Goal: Information Seeking & Learning: Learn about a topic

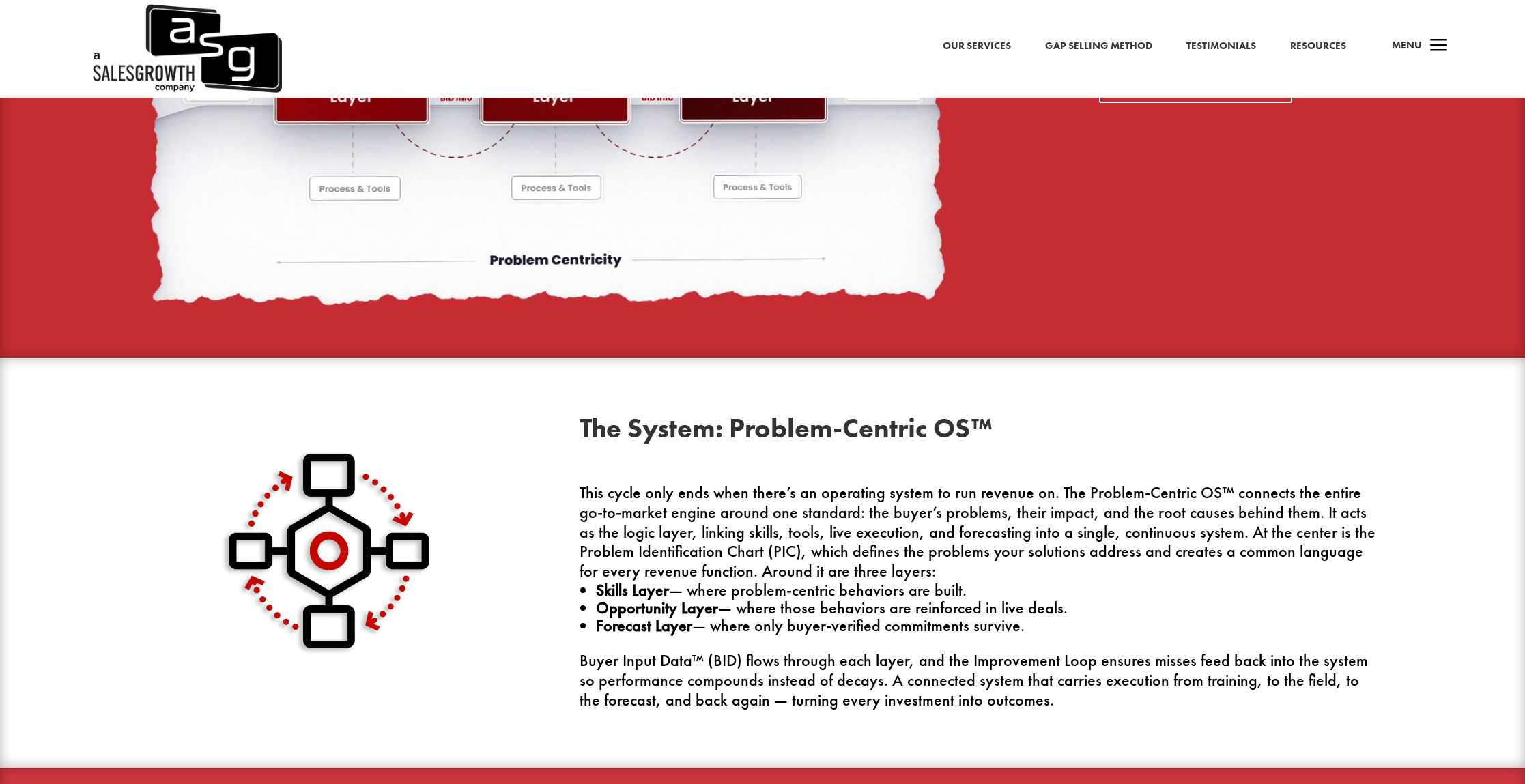
scroll to position [1499, 0]
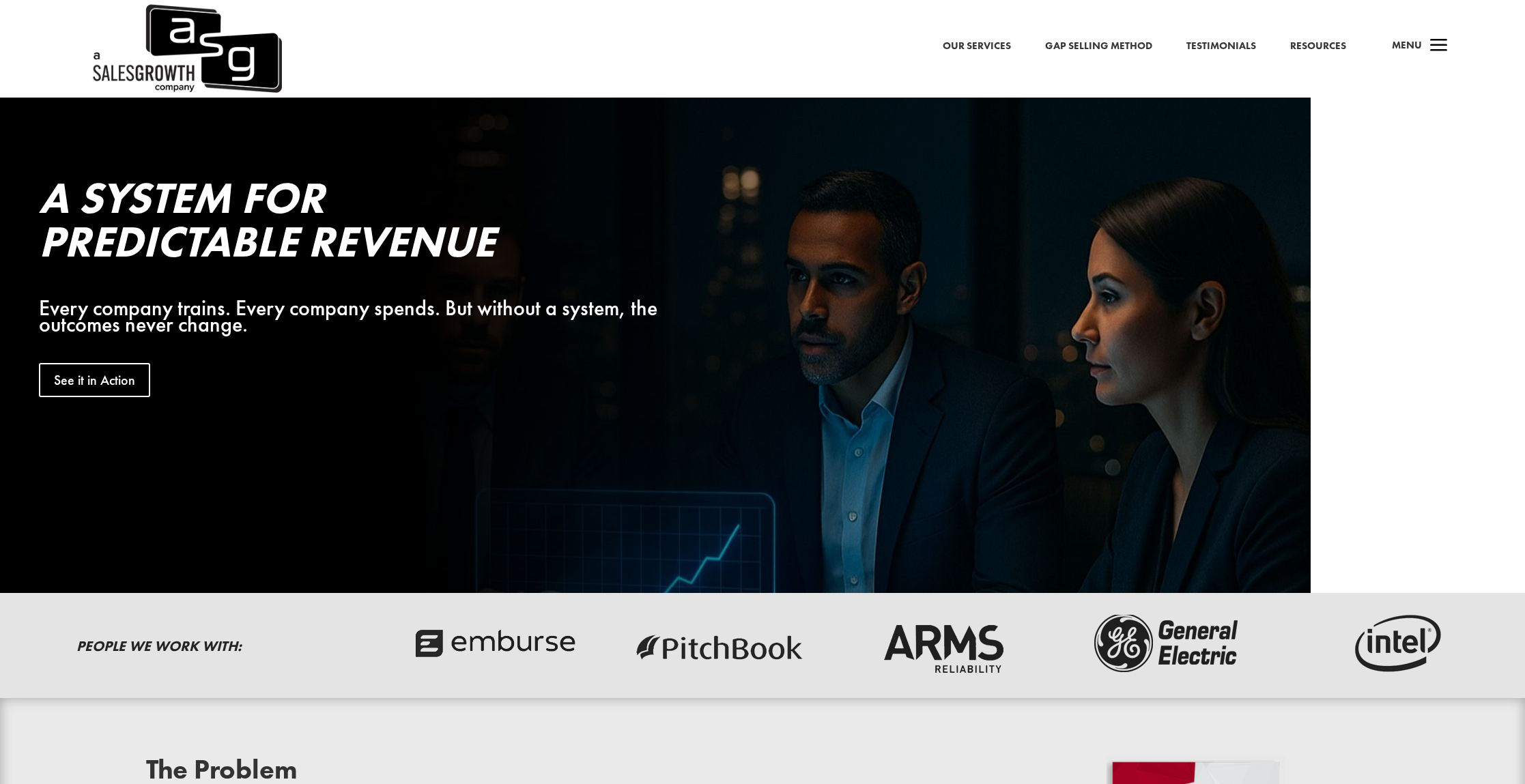
click at [1081, 40] on link "Gap Selling Method" at bounding box center [1098, 46] width 107 height 17
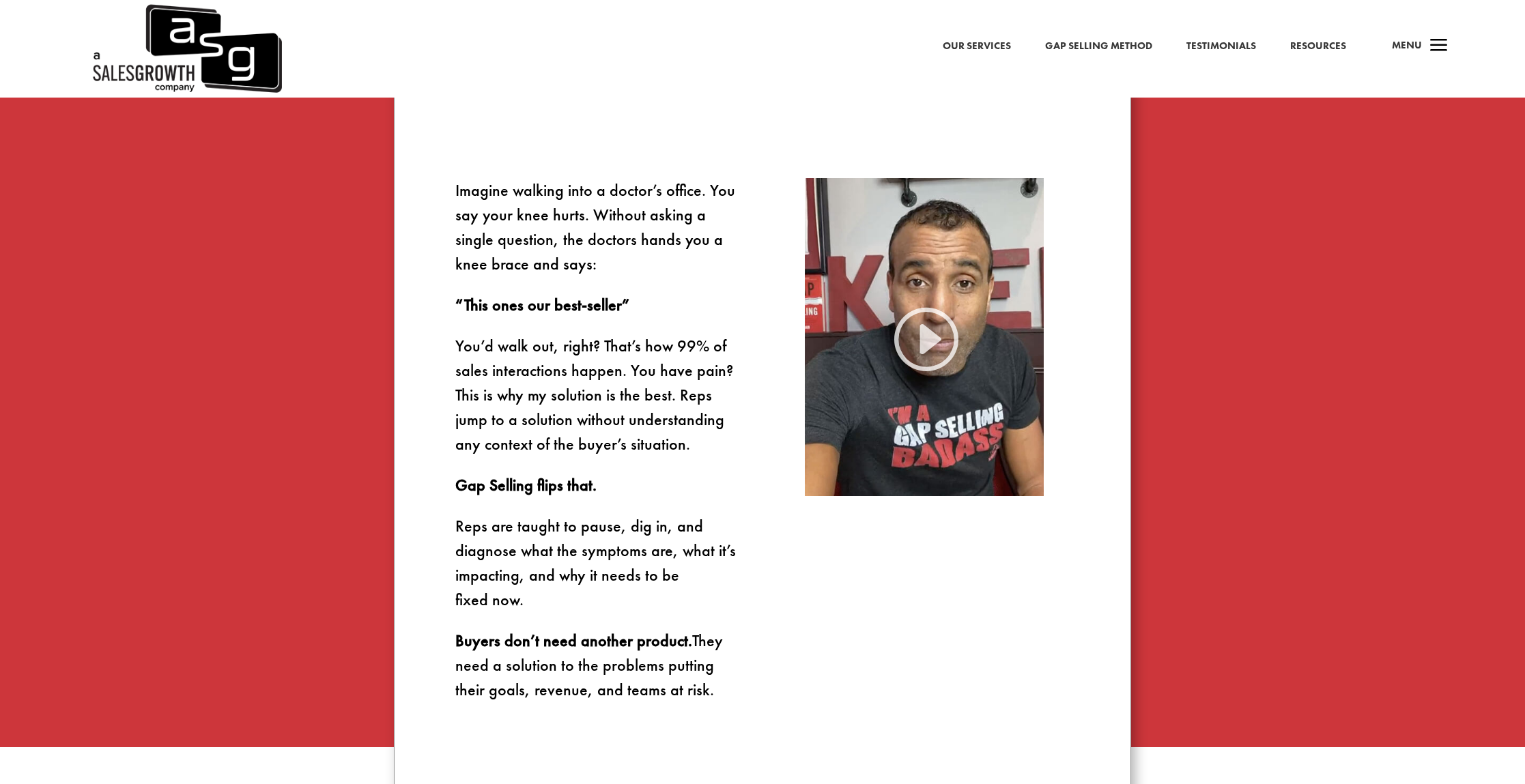
scroll to position [934, 0]
